Goal: Book appointment/travel/reservation

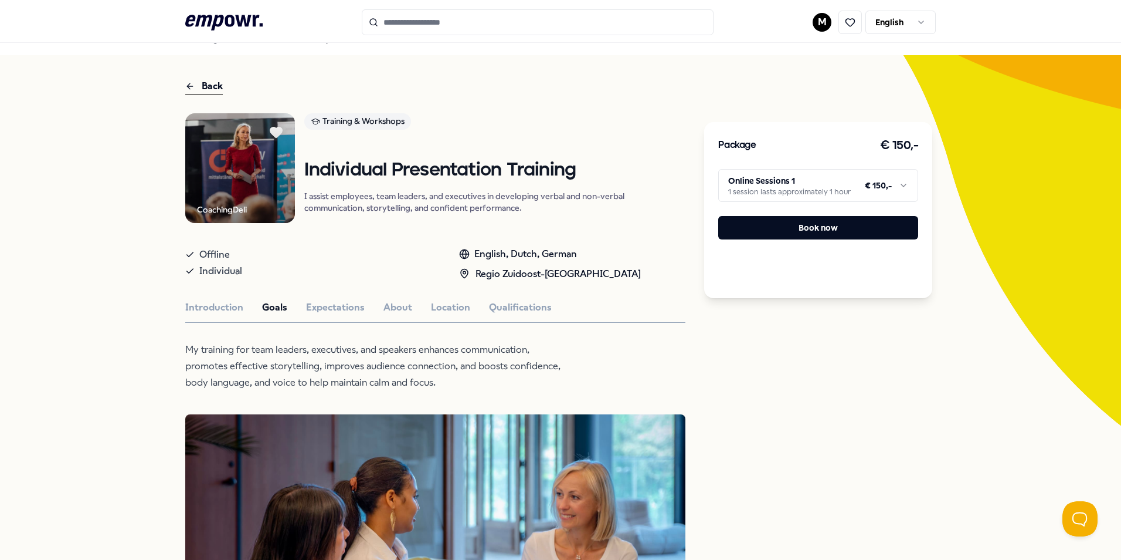
scroll to position [20, 0]
click at [901, 183] on html ".empowr-logo_svg__cls-1{fill:#03032f} M English All categories Self-care librar…" at bounding box center [560, 280] width 1121 height 560
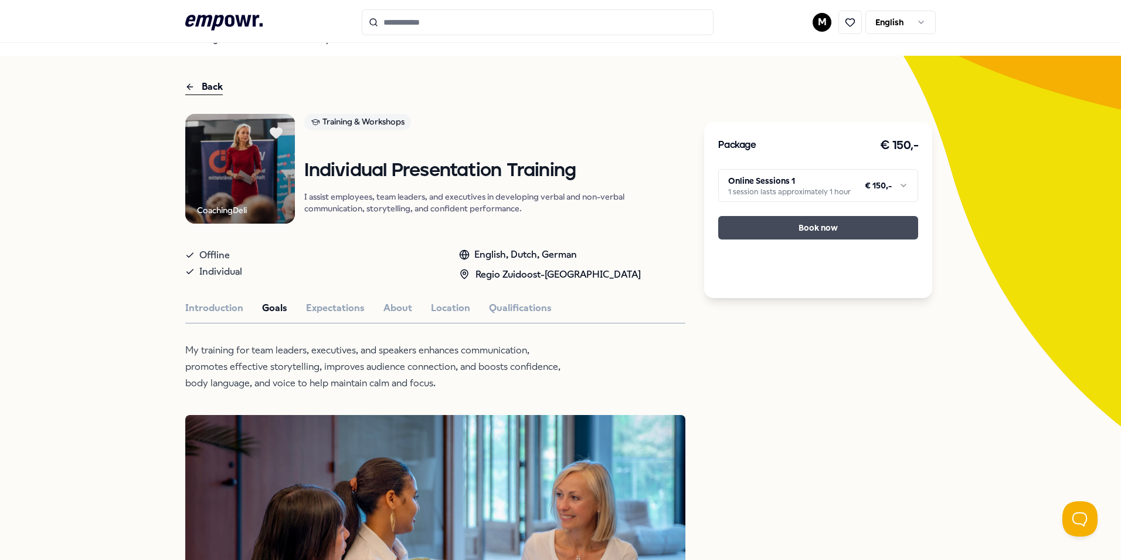
click at [822, 226] on button "Book now" at bounding box center [818, 227] width 200 height 23
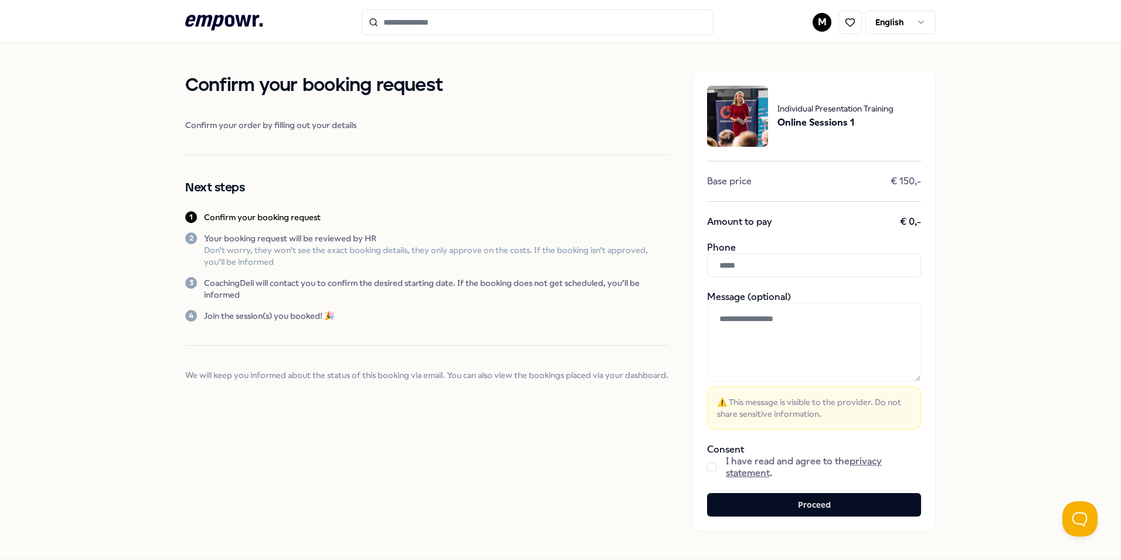
click at [753, 262] on input "text" at bounding box center [814, 264] width 214 height 23
click at [724, 266] on input "**********" at bounding box center [814, 264] width 214 height 23
click at [734, 265] on input "**********" at bounding box center [814, 264] width 214 height 23
click at [747, 265] on input "**********" at bounding box center [814, 264] width 214 height 23
type input "**********"
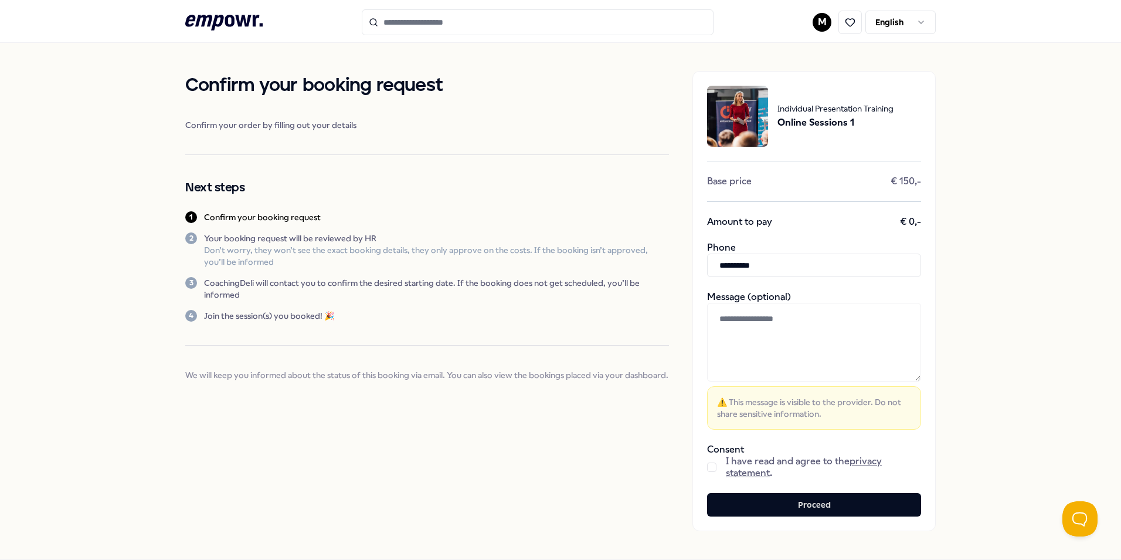
click at [707, 462] on button "button" at bounding box center [711, 466] width 9 height 9
click at [883, 504] on button "Proceed" at bounding box center [814, 504] width 214 height 23
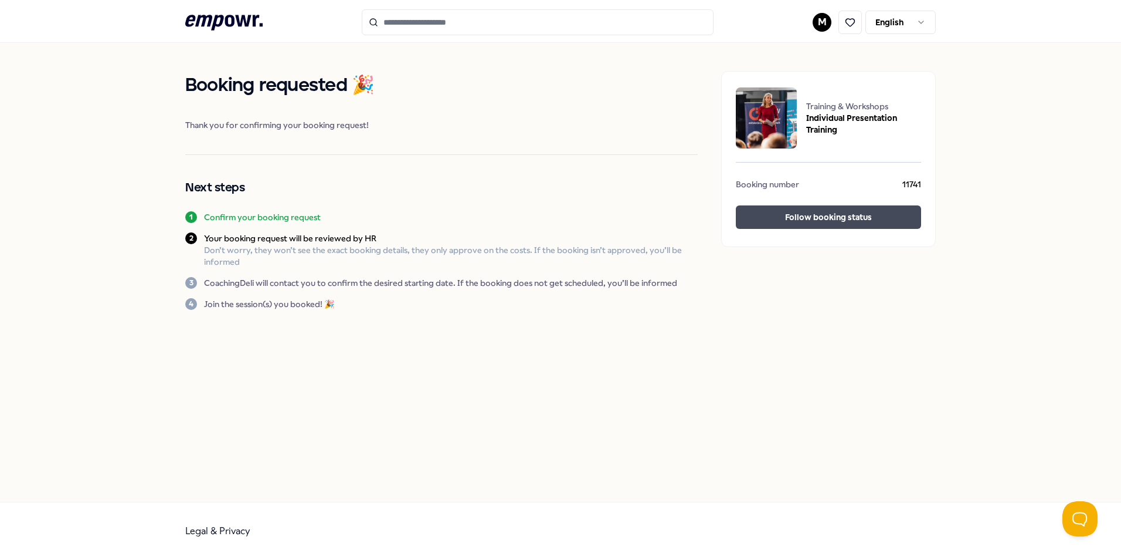
click at [853, 222] on button "Follow booking status" at bounding box center [828, 216] width 185 height 23
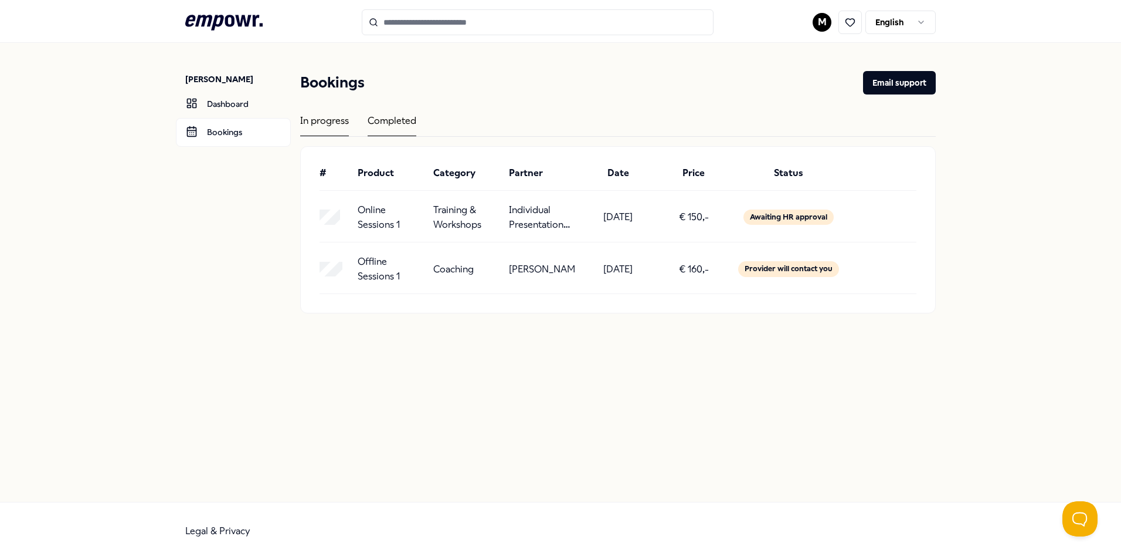
click at [402, 120] on div "Completed" at bounding box center [392, 124] width 49 height 23
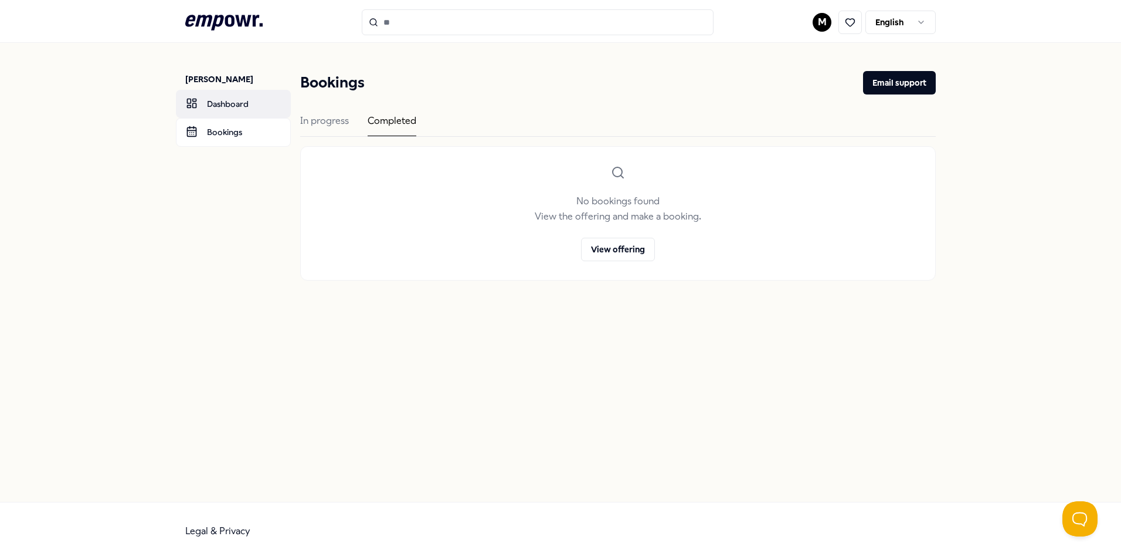
click at [211, 103] on link "Dashboard" at bounding box center [233, 104] width 115 height 28
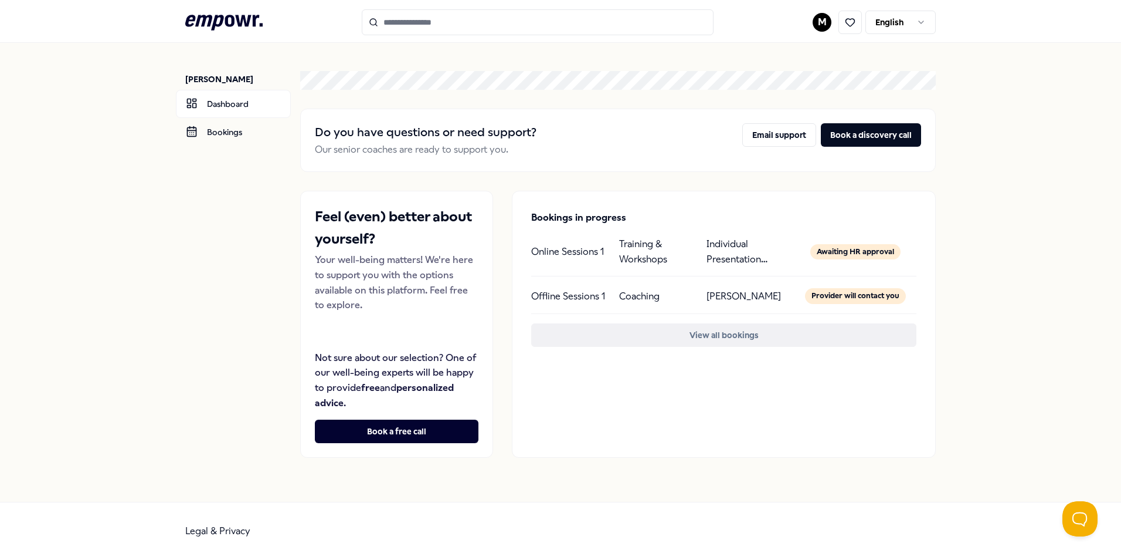
click at [554, 338] on button "View all bookings" at bounding box center [723, 334] width 385 height 23
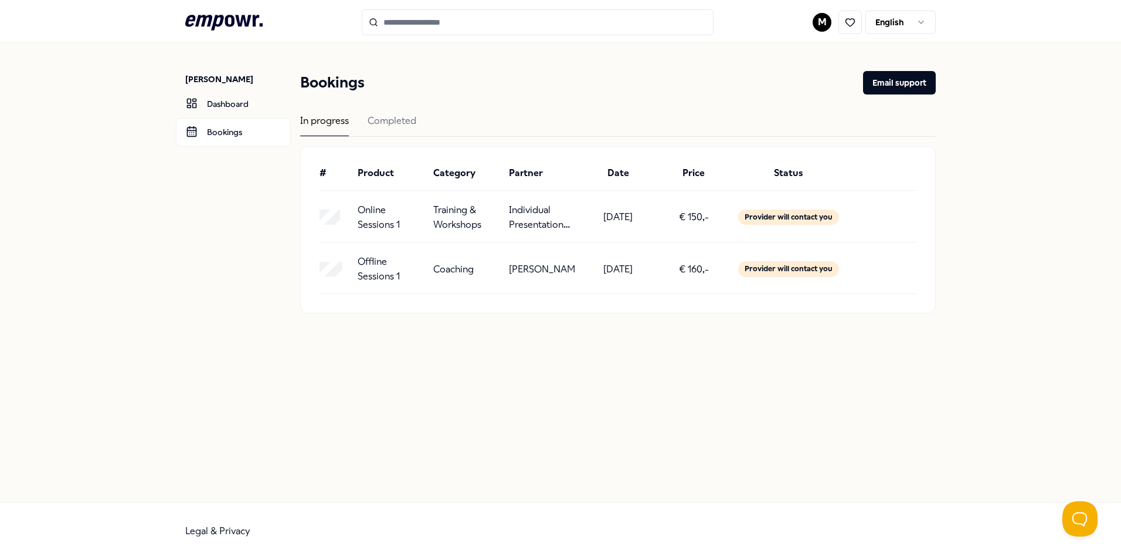
click at [225, 17] on icon ".empowr-logo_svg__cls-1{fill:#03032f}" at bounding box center [223, 23] width 77 height 22
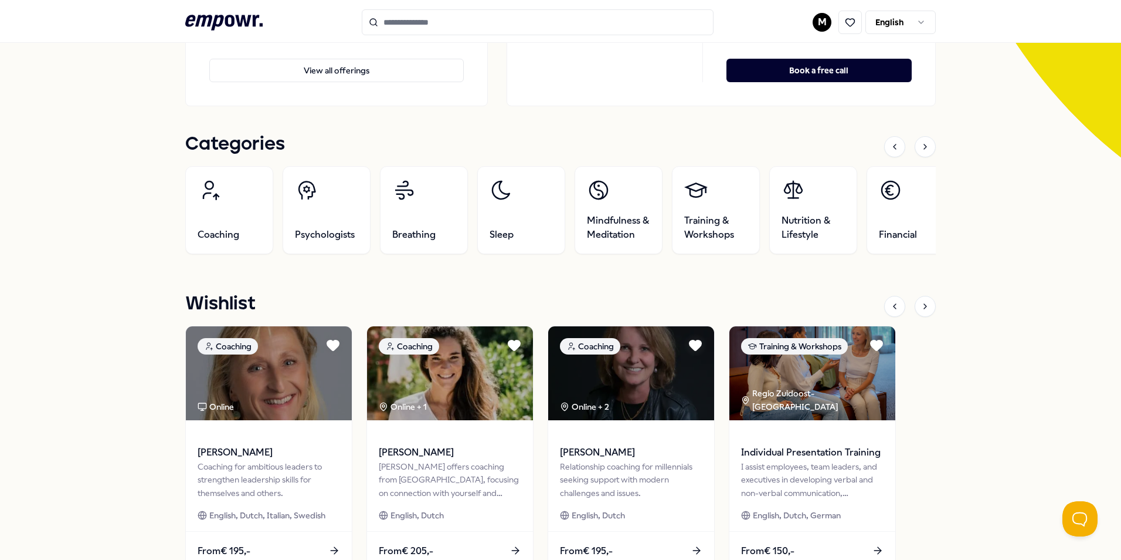
scroll to position [288, 0]
click at [921, 145] on icon at bounding box center [925, 147] width 9 height 9
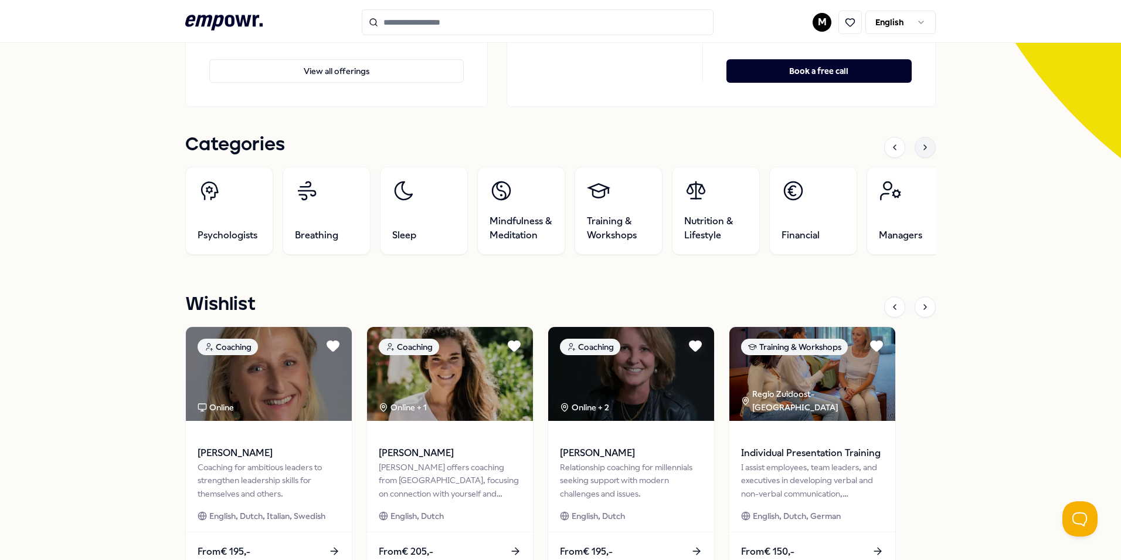
click at [922, 146] on icon at bounding box center [925, 147] width 9 height 9
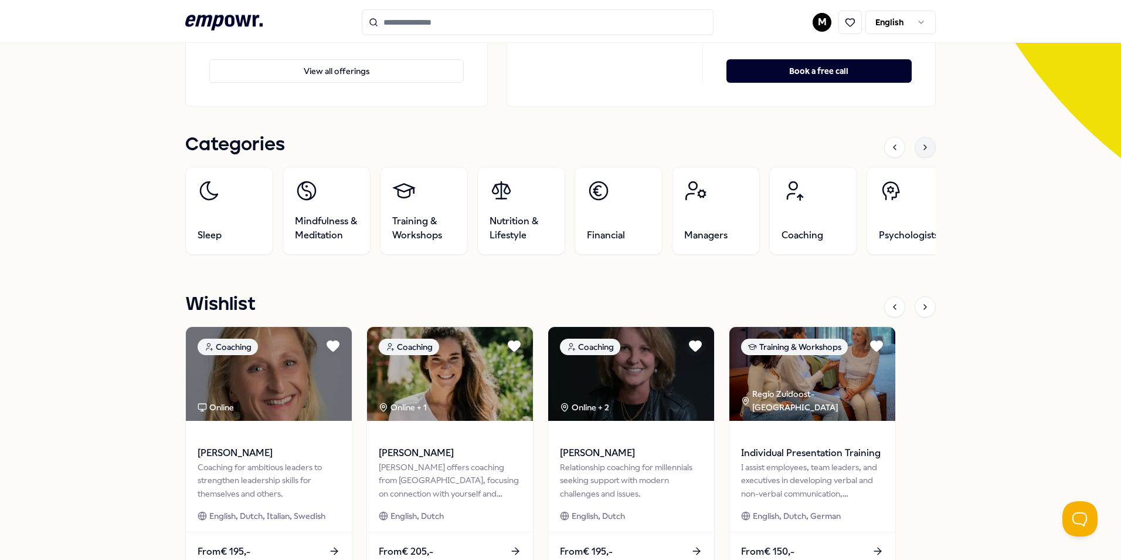
click at [922, 146] on icon at bounding box center [925, 147] width 9 height 9
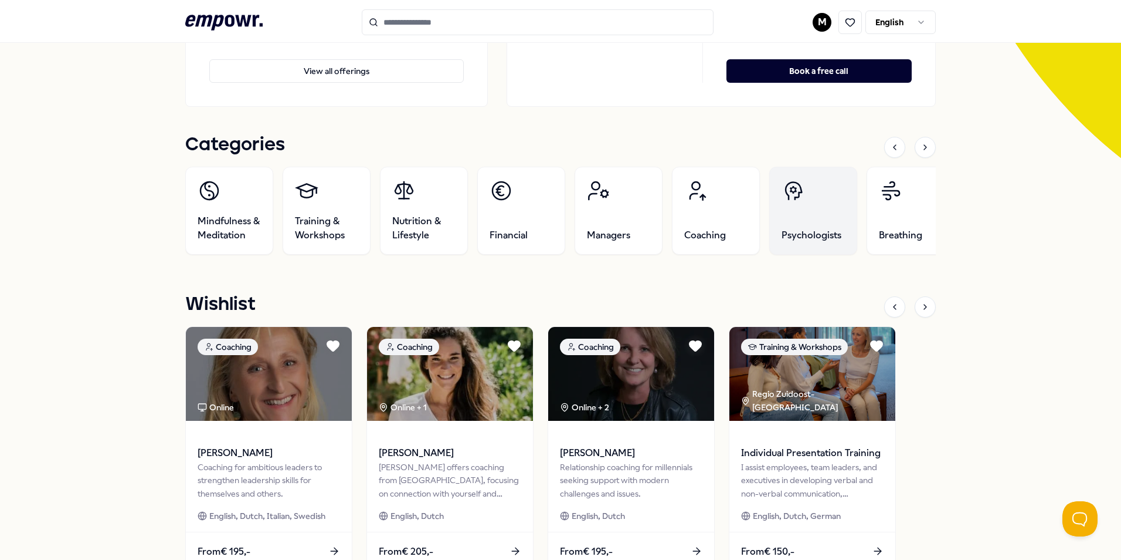
click at [808, 212] on link "Psychologists" at bounding box center [813, 211] width 88 height 88
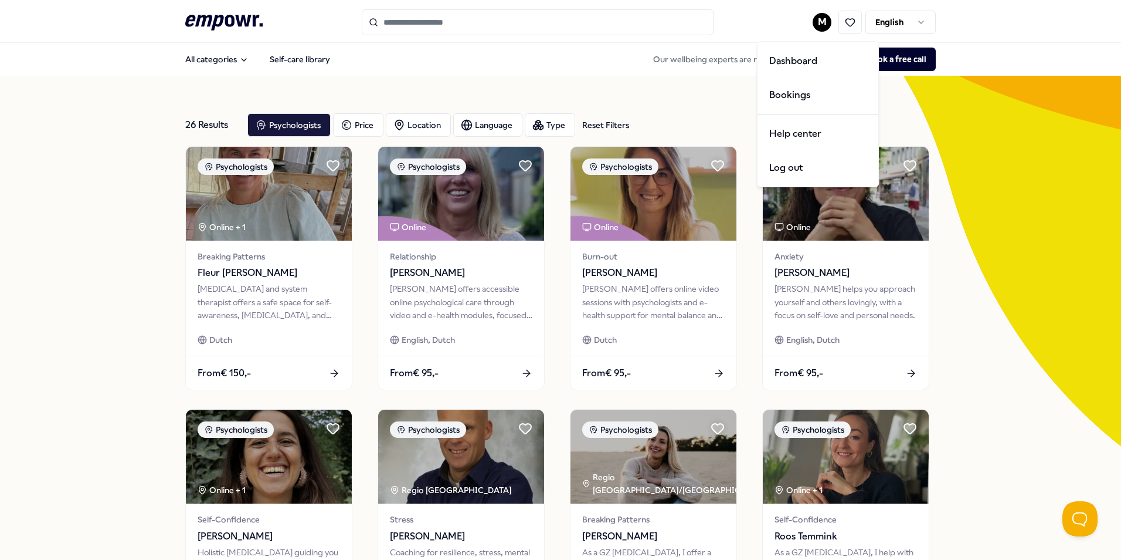
click at [825, 20] on html ".empowr-logo_svg__cls-1{fill:#03032f} M English All categories Self-care librar…" at bounding box center [560, 280] width 1121 height 560
click at [792, 96] on div "Bookings" at bounding box center [818, 95] width 116 height 34
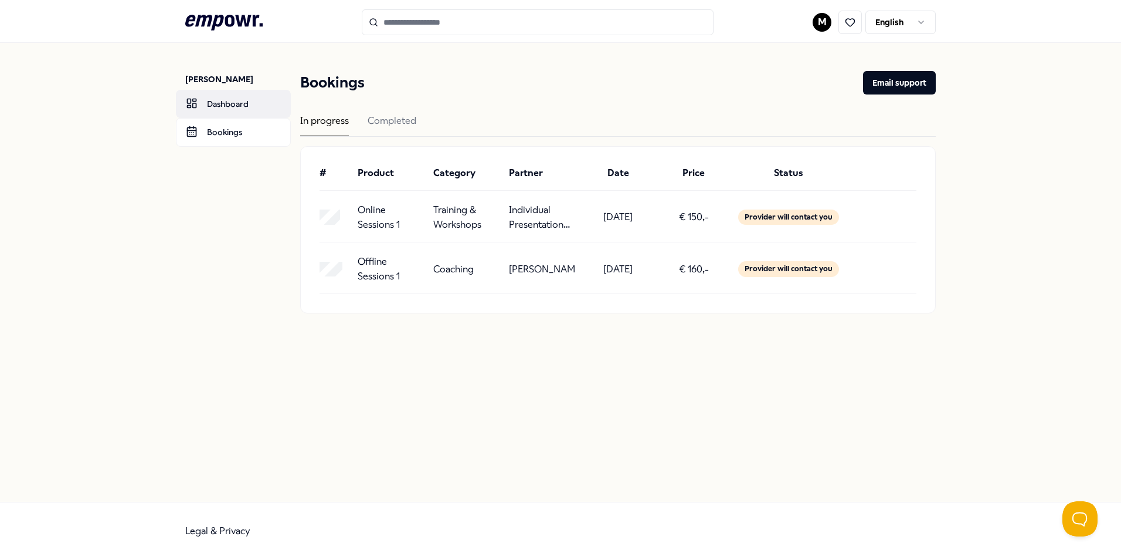
click at [227, 105] on link "Dashboard" at bounding box center [233, 104] width 115 height 28
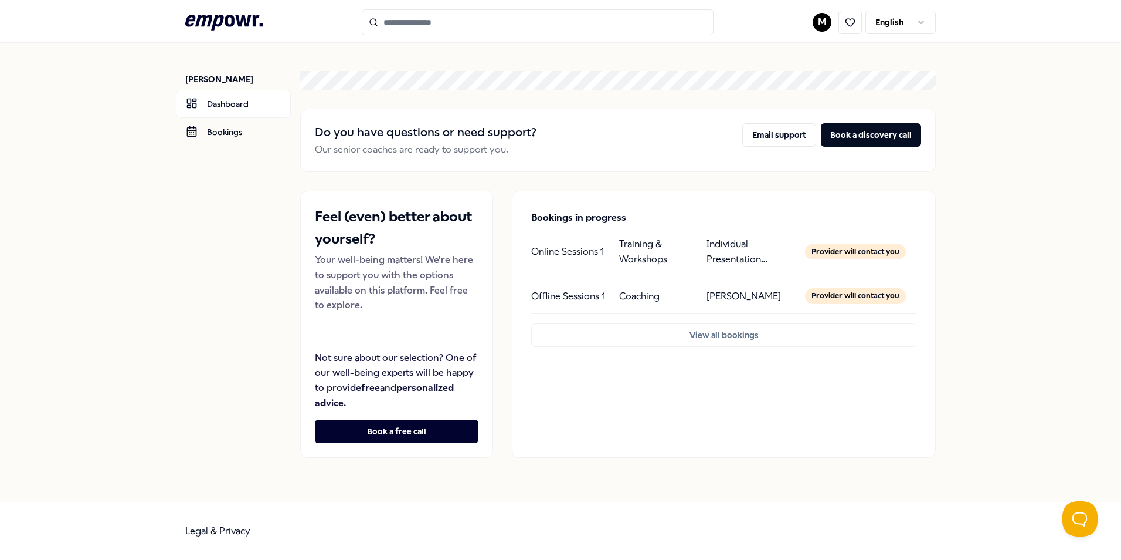
click at [255, 12] on icon ".empowr-logo_svg__cls-1{fill:#03032f}" at bounding box center [223, 23] width 77 height 22
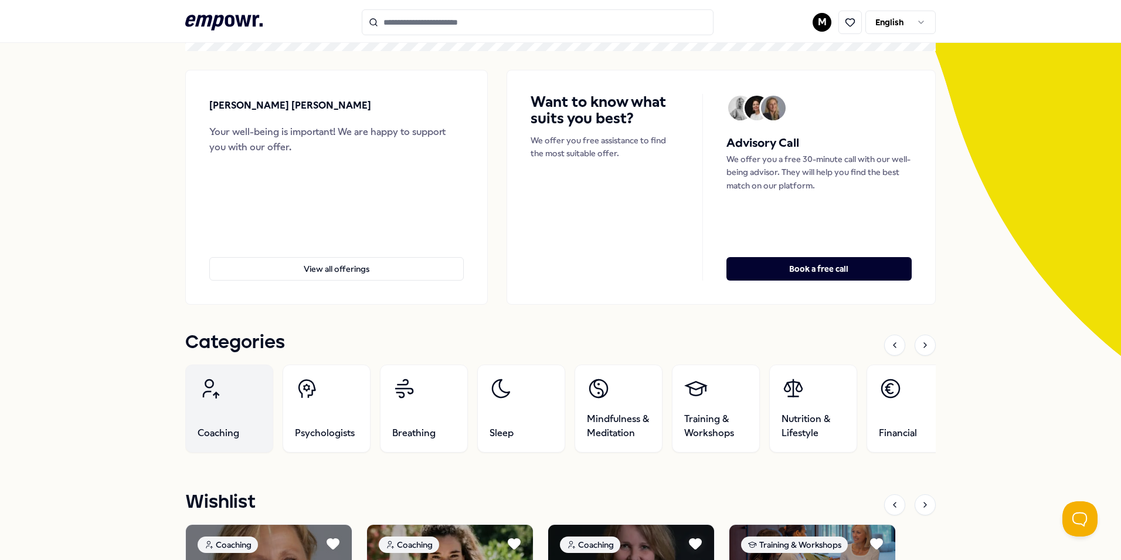
scroll to position [90, 0]
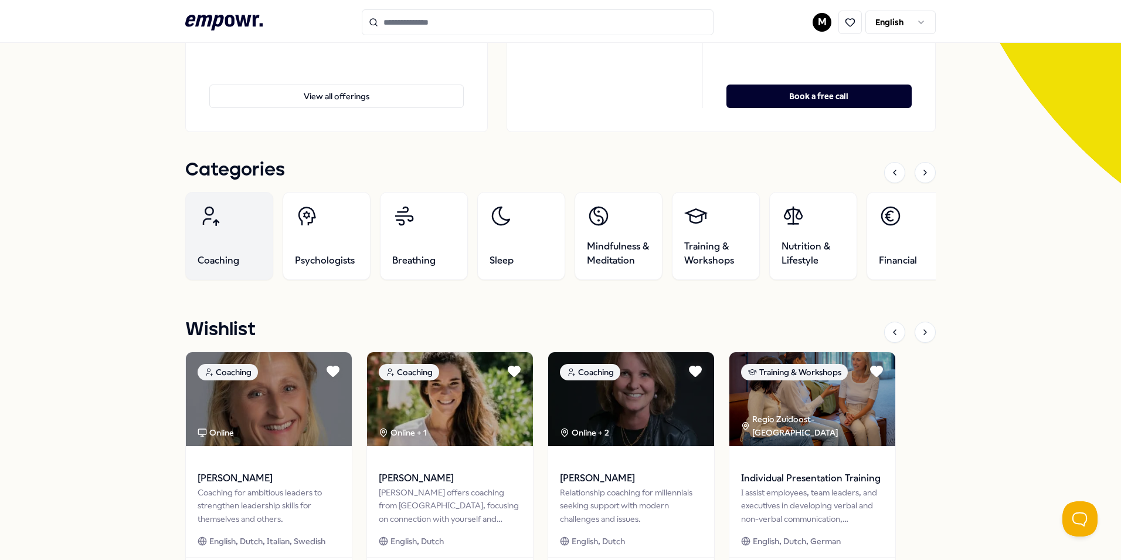
click at [205, 236] on link "Coaching" at bounding box center [229, 236] width 88 height 88
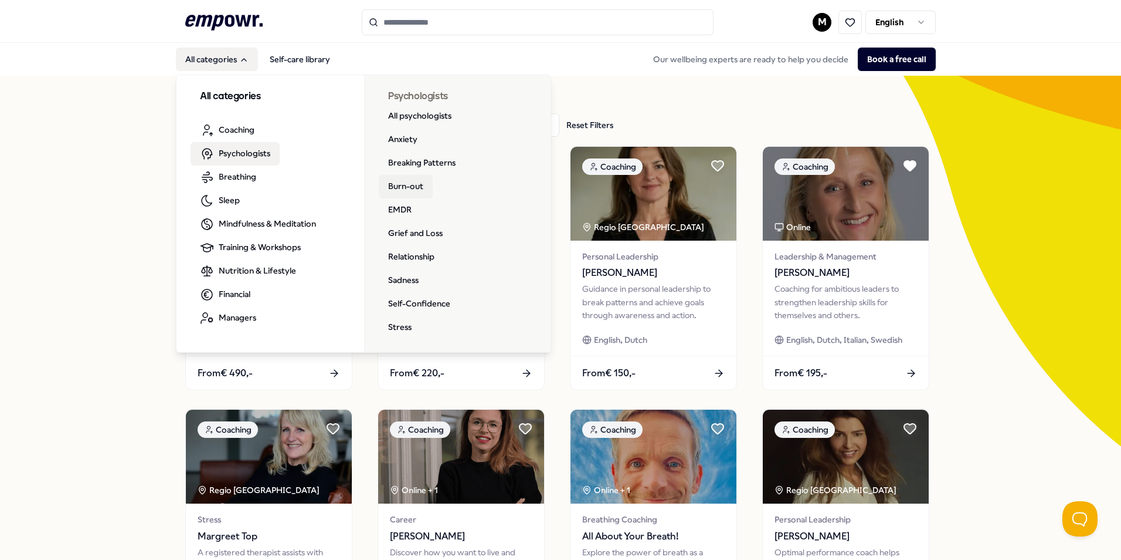
click at [405, 188] on link "Burn-out" at bounding box center [406, 186] width 54 height 23
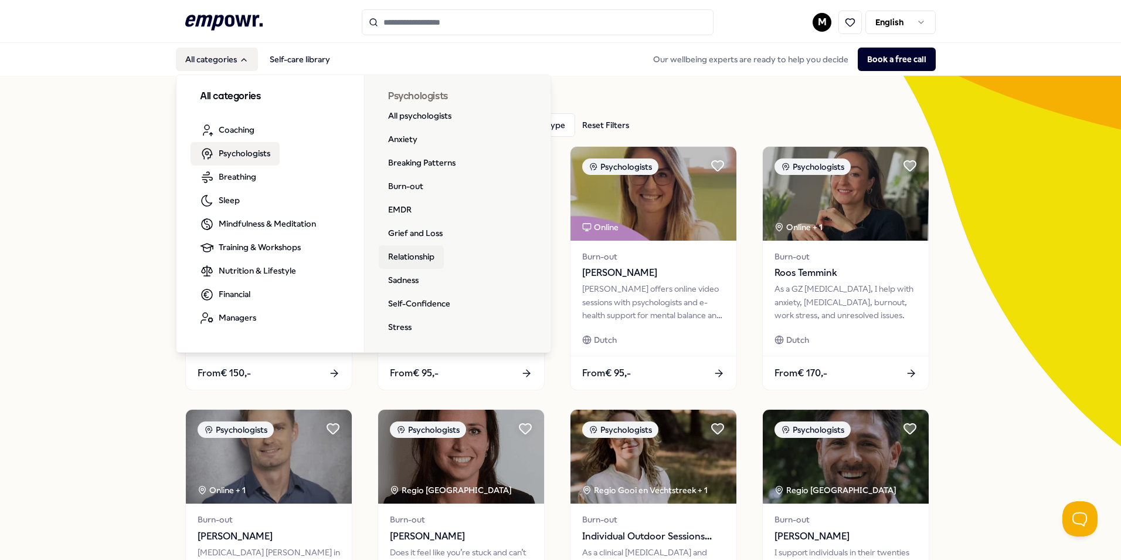
click at [415, 260] on link "Relationship" at bounding box center [411, 256] width 65 height 23
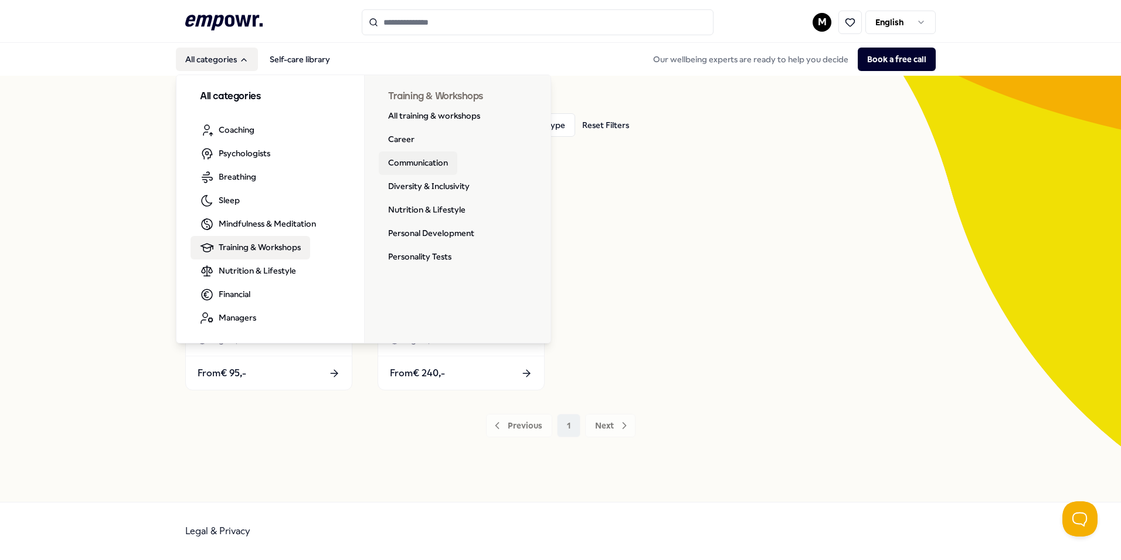
click at [422, 168] on link "Communication" at bounding box center [418, 162] width 79 height 23
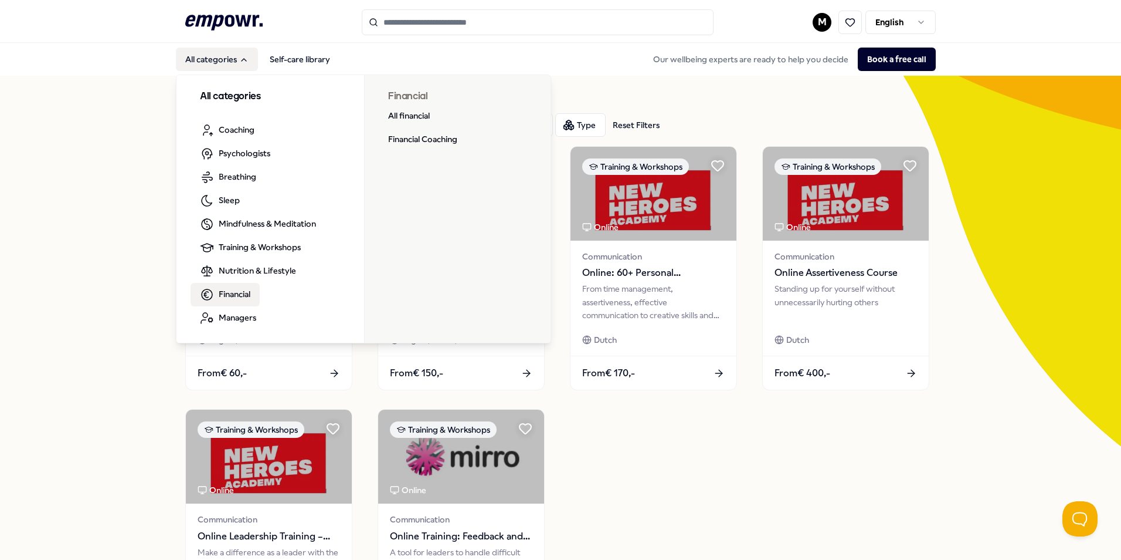
click at [239, 296] on span "Financial" at bounding box center [235, 293] width 32 height 13
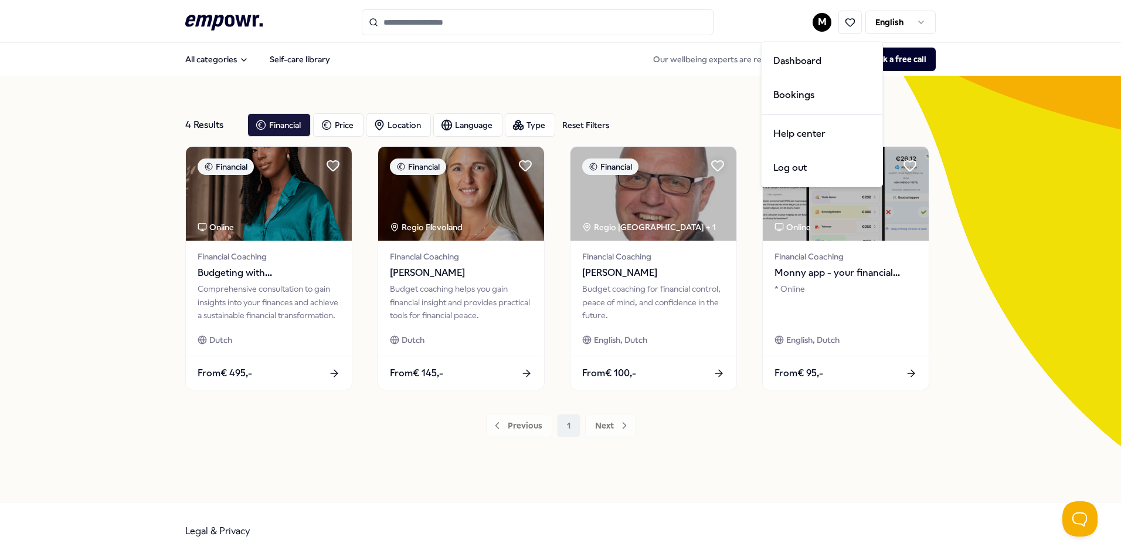
click at [826, 20] on html ".empowr-logo_svg__cls-1{fill:#03032f} M English All categories Self-care librar…" at bounding box center [560, 280] width 1121 height 560
click at [787, 102] on div "Bookings" at bounding box center [822, 95] width 116 height 34
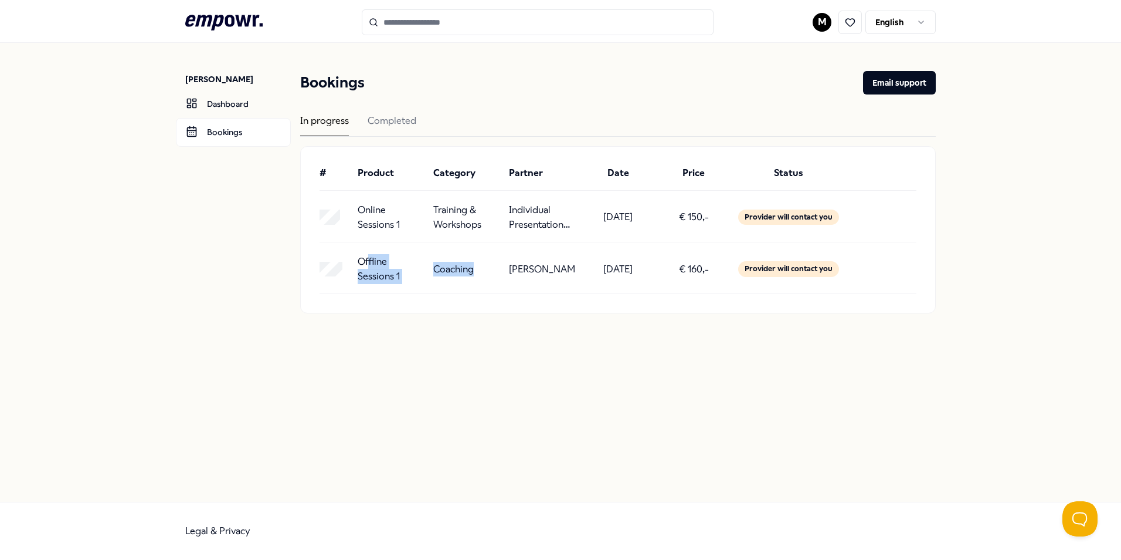
drag, startPoint x: 369, startPoint y: 262, endPoint x: 475, endPoint y: 276, distance: 106.6
click at [475, 276] on div "Offline Sessions 1 Coaching [PERSON_NAME] [DATE] € 160,- Provider will contact …" at bounding box center [618, 269] width 597 height 30
click at [475, 276] on div "Coaching" at bounding box center [466, 269] width 66 height 30
click at [201, 73] on div "[PERSON_NAME]" at bounding box center [238, 79] width 106 height 16
click at [220, 27] on icon ".empowr-logo_svg__cls-1{fill:#03032f}" at bounding box center [223, 23] width 77 height 22
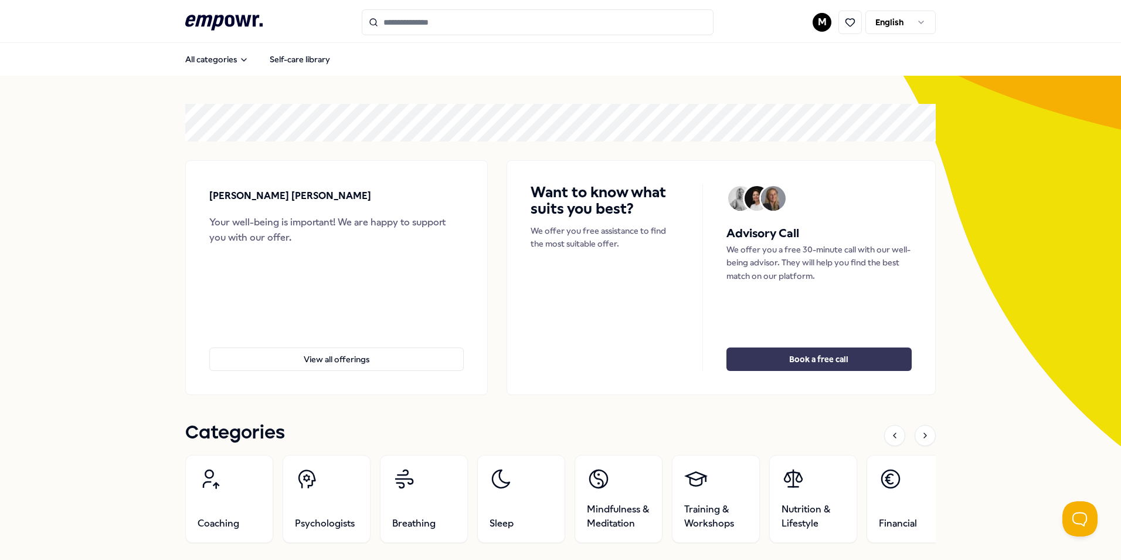
click at [777, 353] on button "Book a free call" at bounding box center [819, 358] width 185 height 23
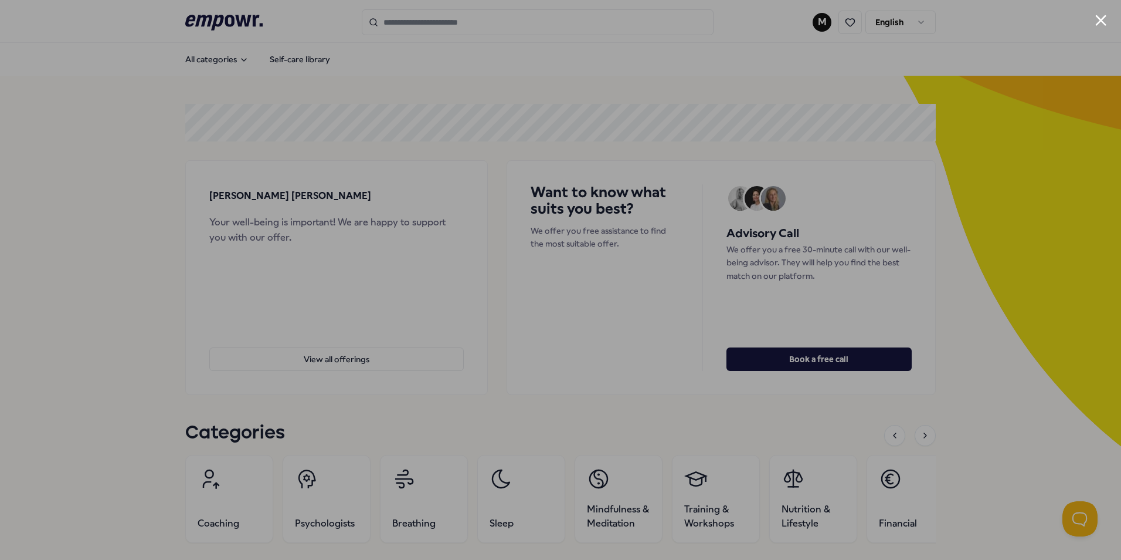
click at [870, 143] on div at bounding box center [560, 280] width 1121 height 560
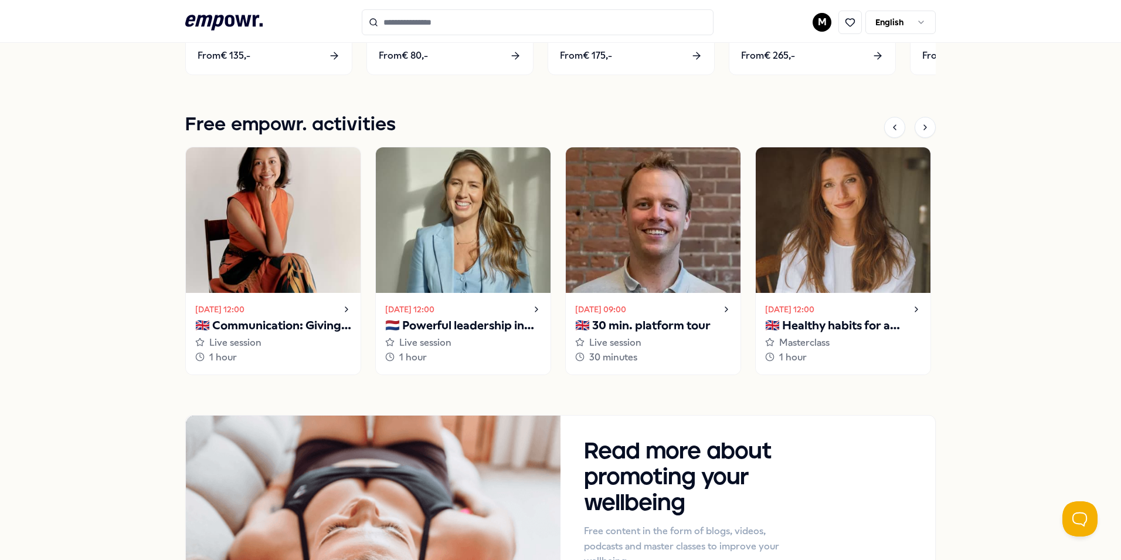
scroll to position [1111, 0]
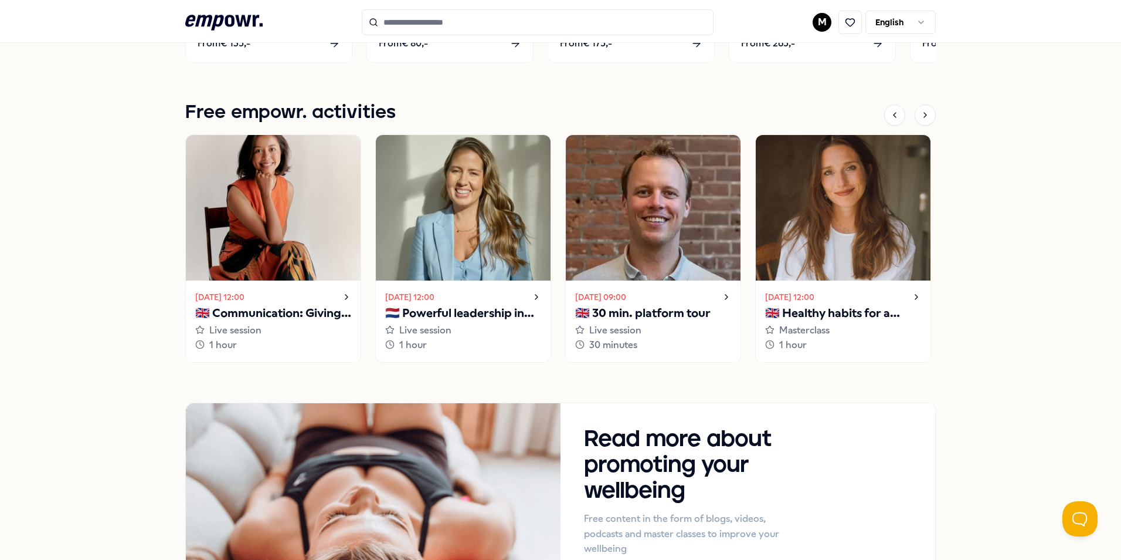
click at [491, 311] on p "🇳🇱 Powerful leadership in challenging situations" at bounding box center [463, 313] width 156 height 19
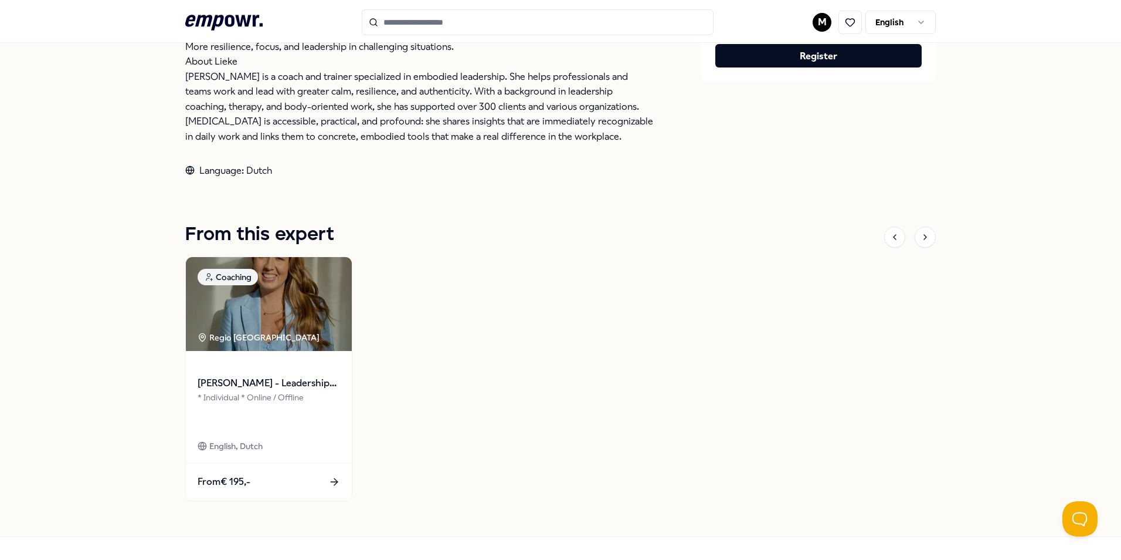
scroll to position [485, 0]
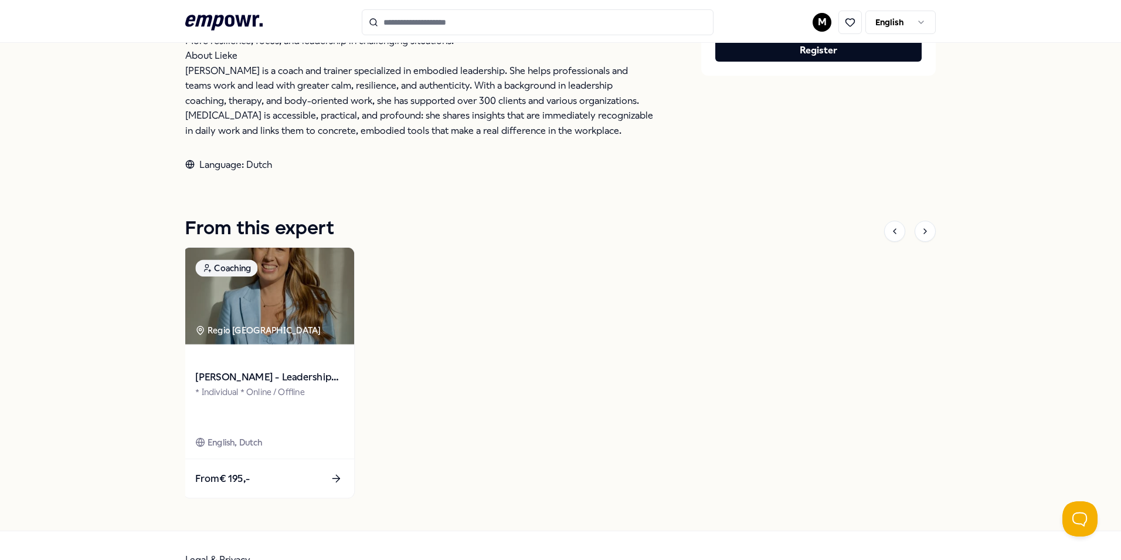
click at [248, 482] on span "From € 195,-" at bounding box center [222, 478] width 55 height 15
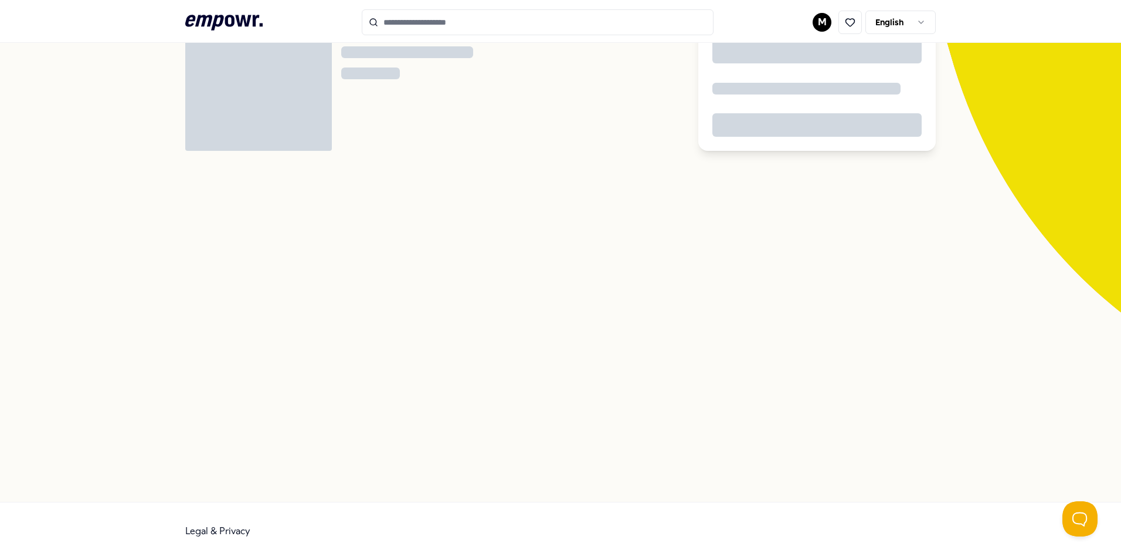
scroll to position [76, 0]
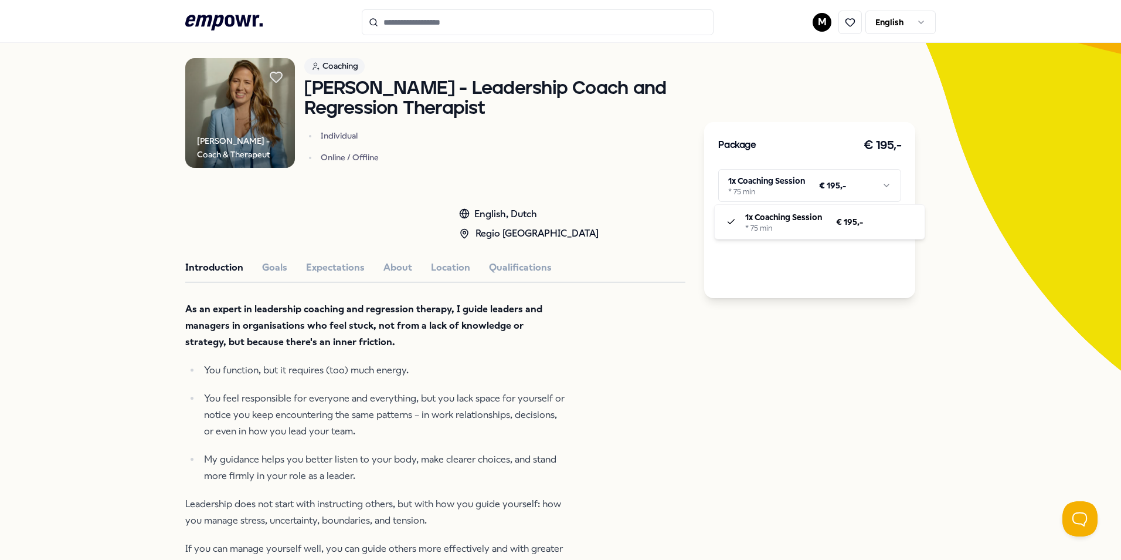
click at [877, 184] on html ".empowr-logo_svg__cls-1{fill:#03032f} M English All categories Self-care librar…" at bounding box center [560, 280] width 1121 height 560
click at [826, 365] on html ".empowr-logo_svg__cls-1{fill:#03032f} M English All categories Self-care librar…" at bounding box center [560, 280] width 1121 height 560
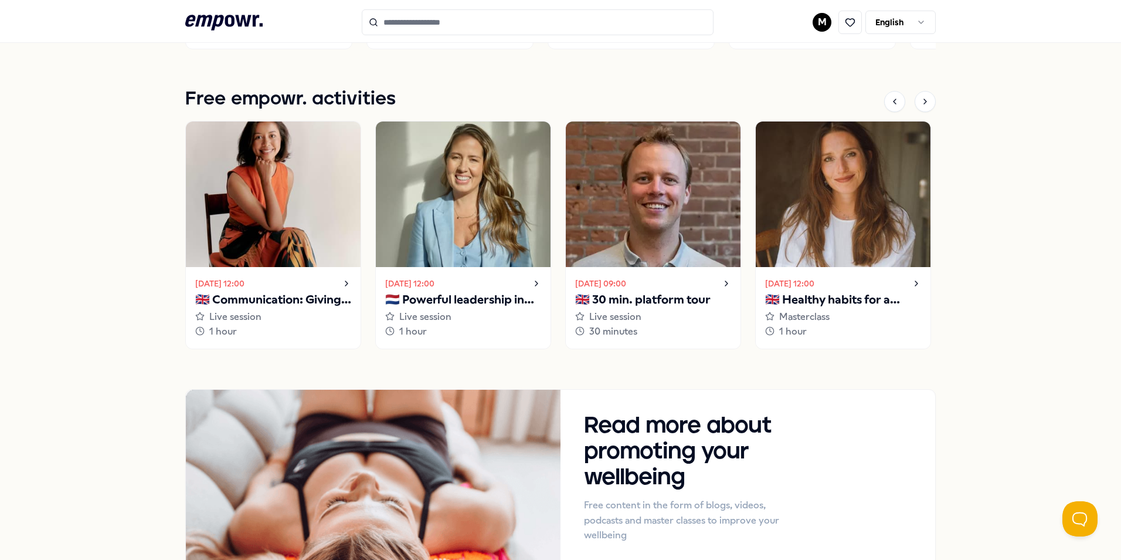
scroll to position [1127, 0]
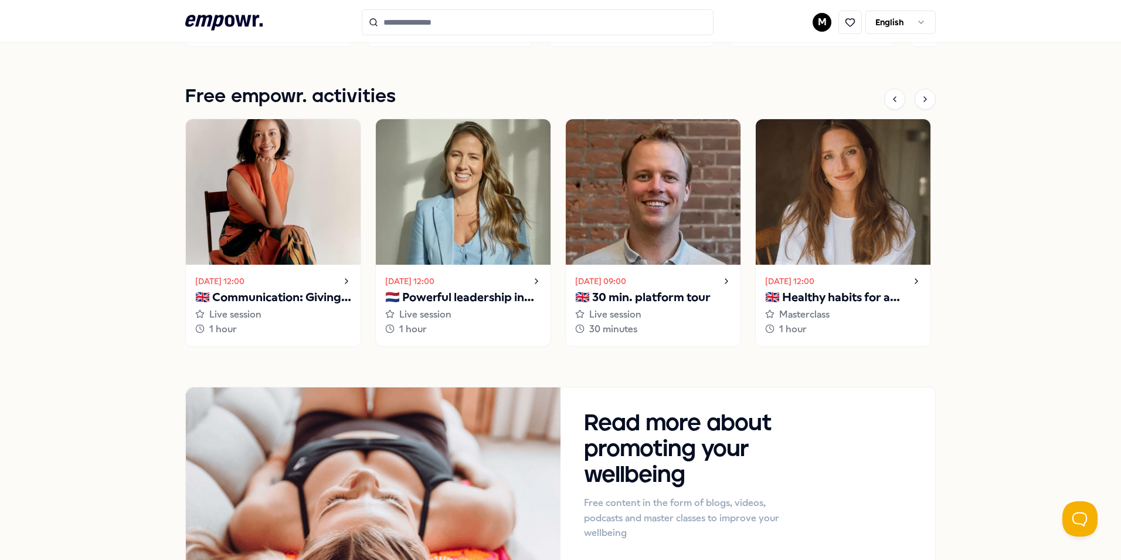
click at [442, 294] on p "🇳🇱 Powerful leadership in challenging situations" at bounding box center [463, 297] width 156 height 19
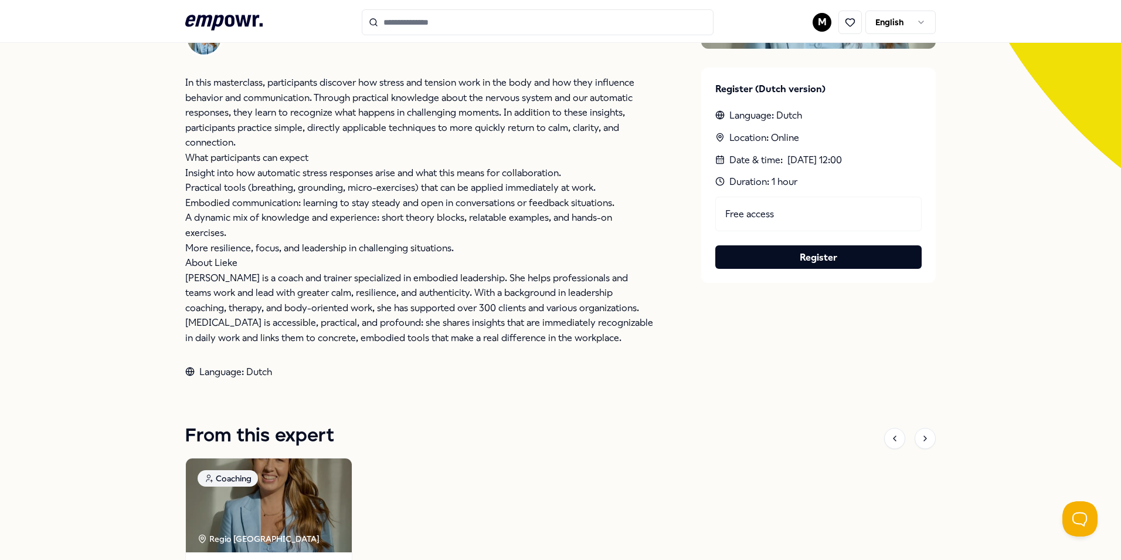
scroll to position [513, 0]
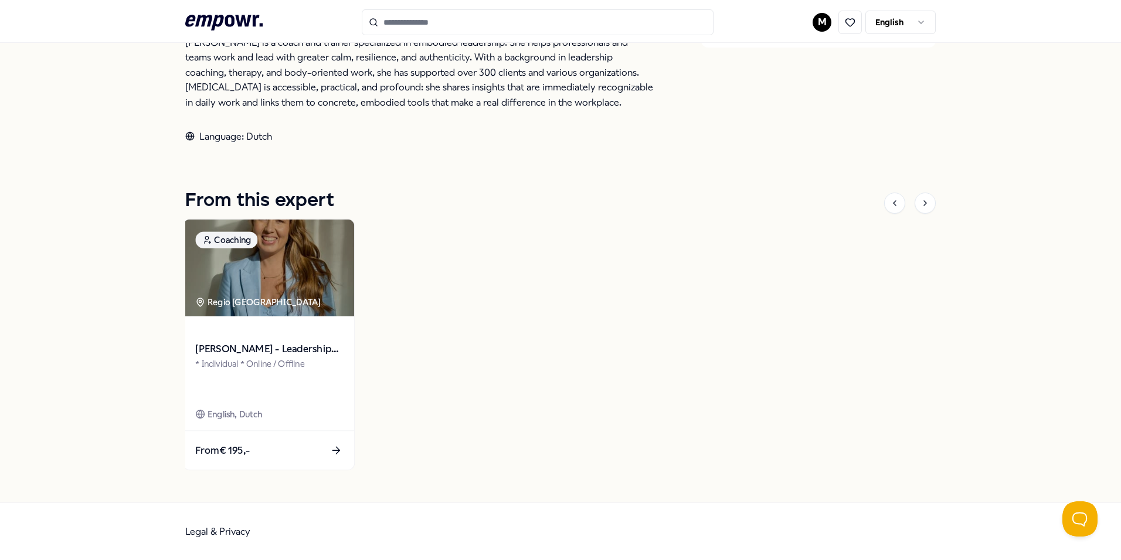
click at [249, 374] on div "* Individual * Online / Offline" at bounding box center [268, 377] width 147 height 40
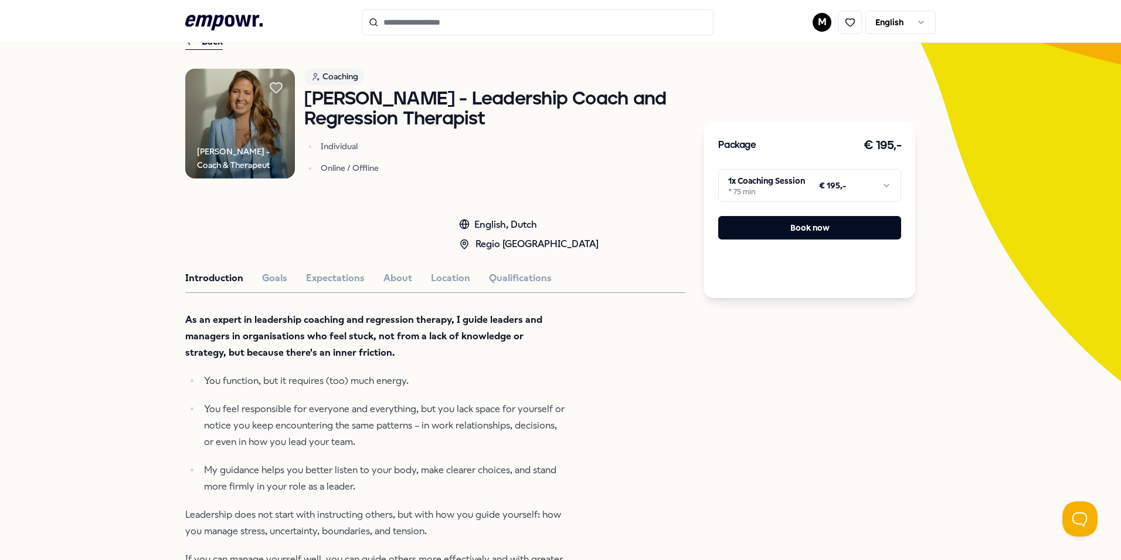
scroll to position [65, 0]
click at [266, 279] on button "Goals" at bounding box center [274, 278] width 25 height 15
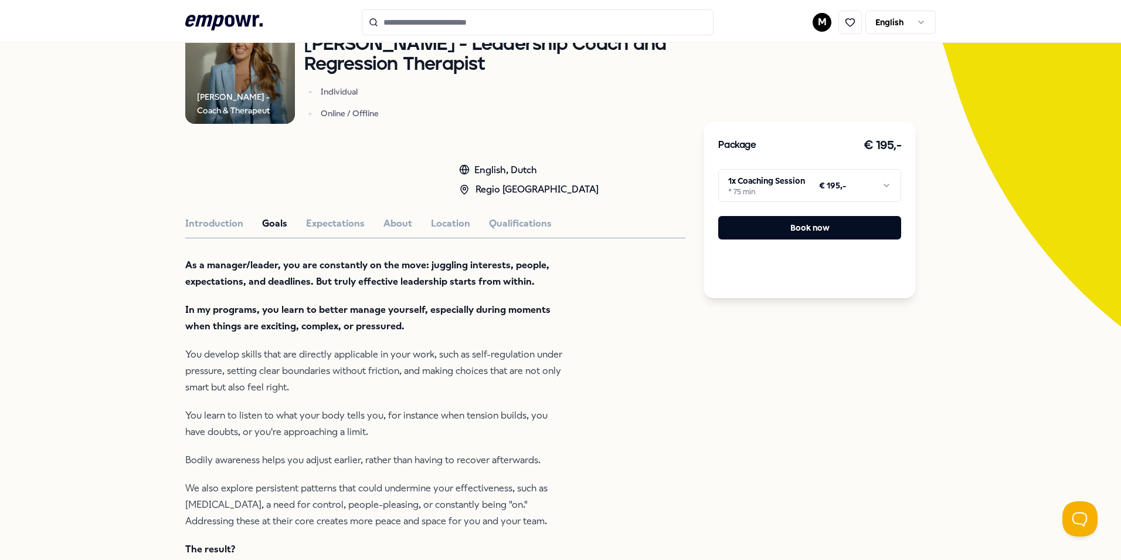
scroll to position [120, 0]
click at [323, 226] on button "Expectations" at bounding box center [335, 222] width 59 height 15
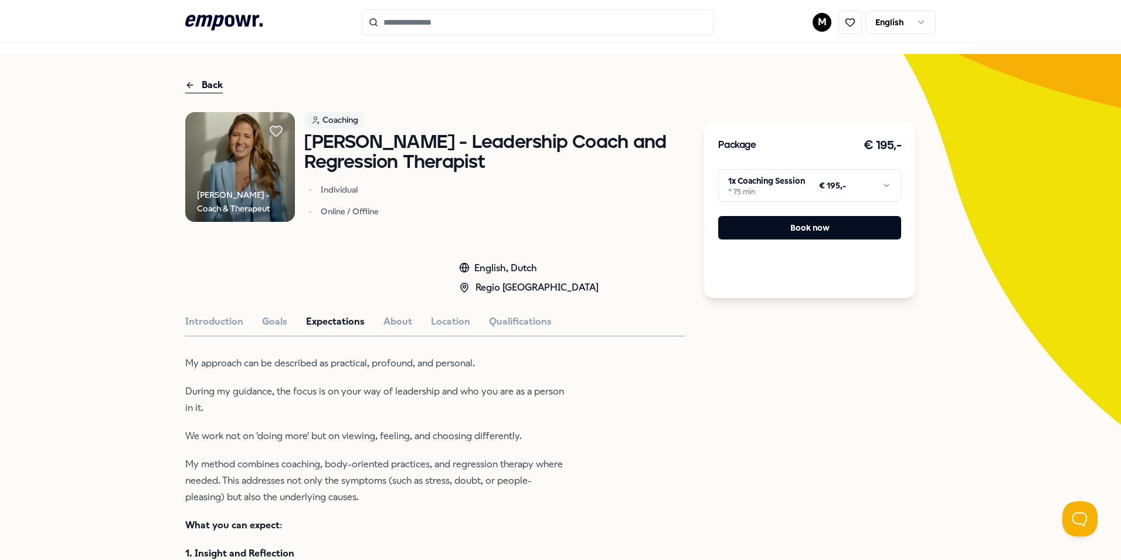
scroll to position [22, 0]
click at [401, 314] on button "About" at bounding box center [398, 321] width 29 height 15
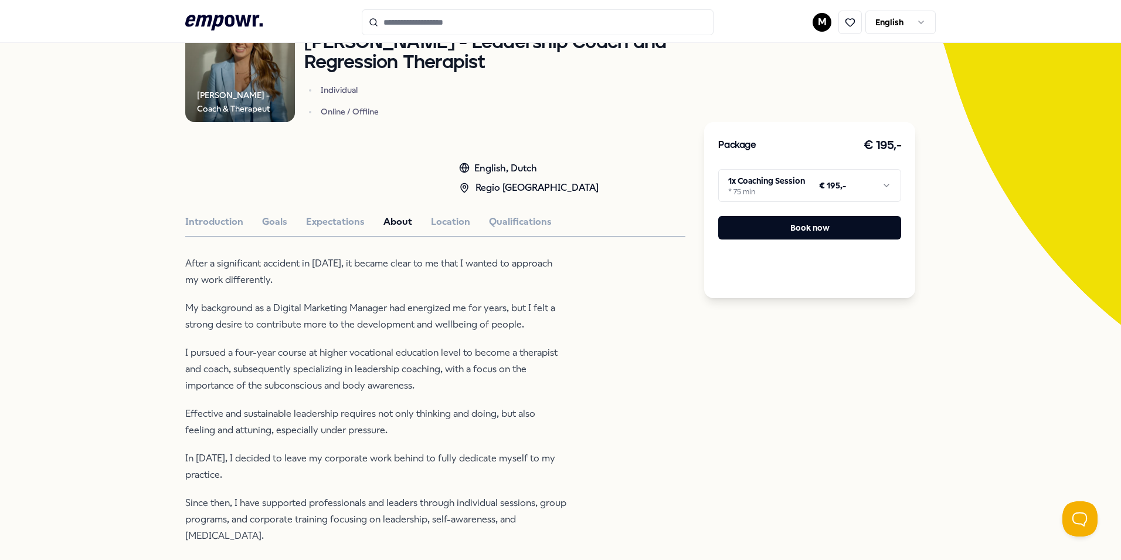
scroll to position [122, 0]
click at [452, 221] on button "Location" at bounding box center [450, 220] width 39 height 15
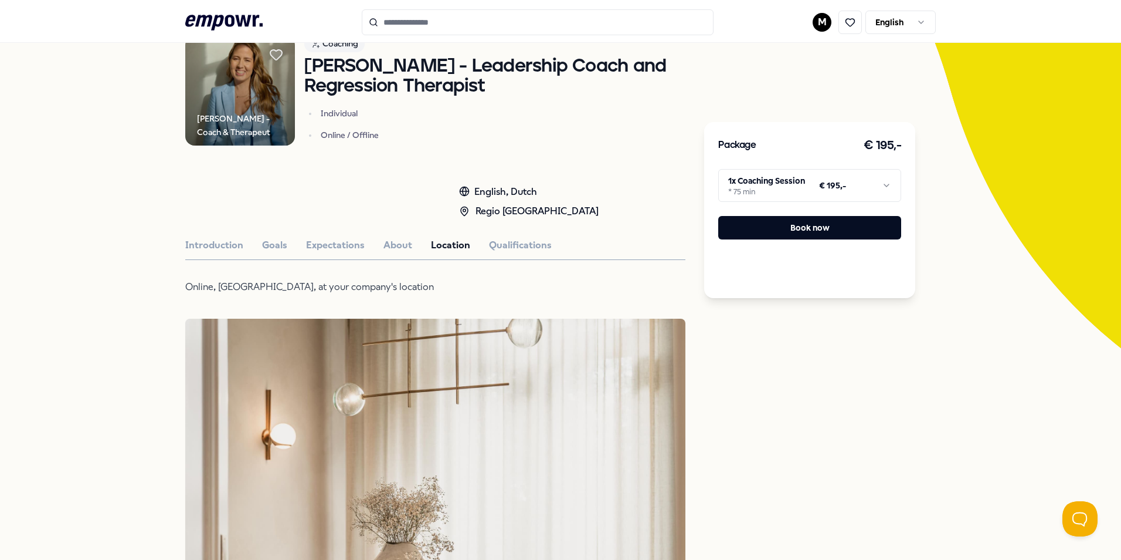
scroll to position [97, 0]
click at [507, 252] on button "Qualifications" at bounding box center [520, 245] width 63 height 15
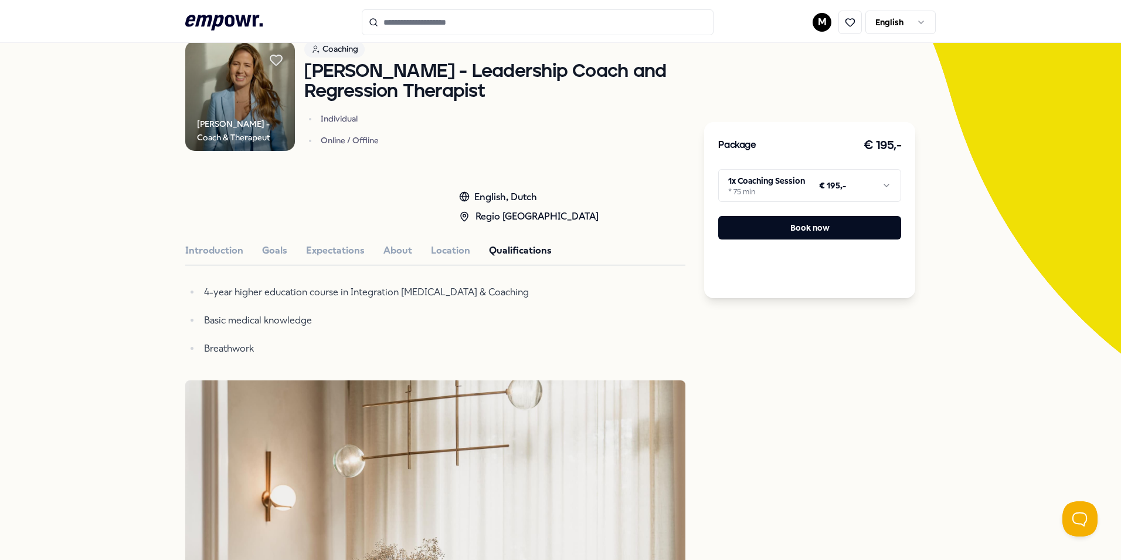
scroll to position [0, 0]
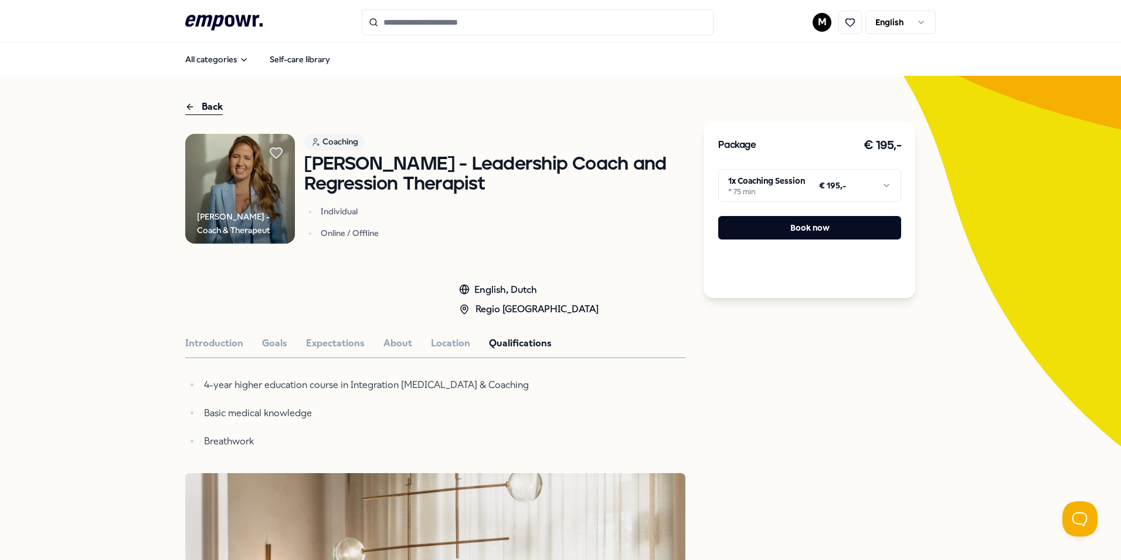
click at [240, 24] on icon at bounding box center [223, 22] width 77 height 15
